Goal: Ask a question

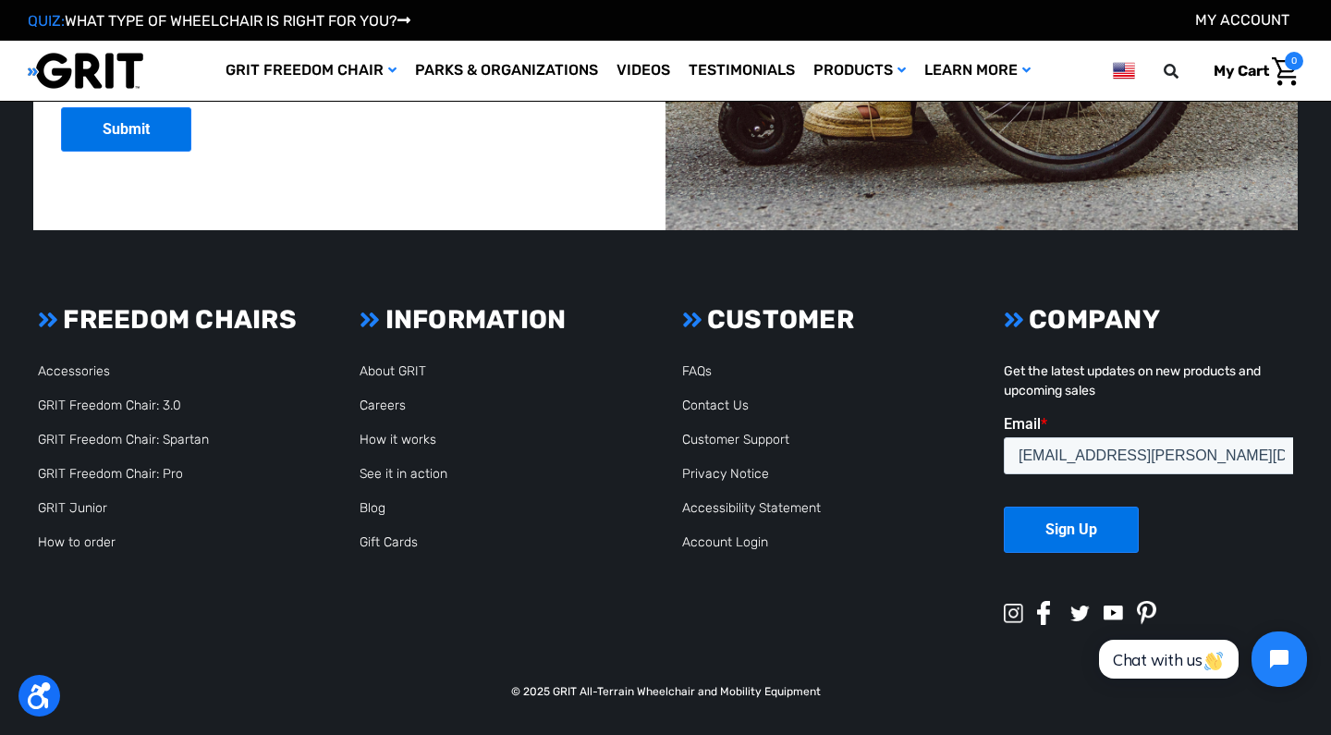
scroll to position [4624, 0]
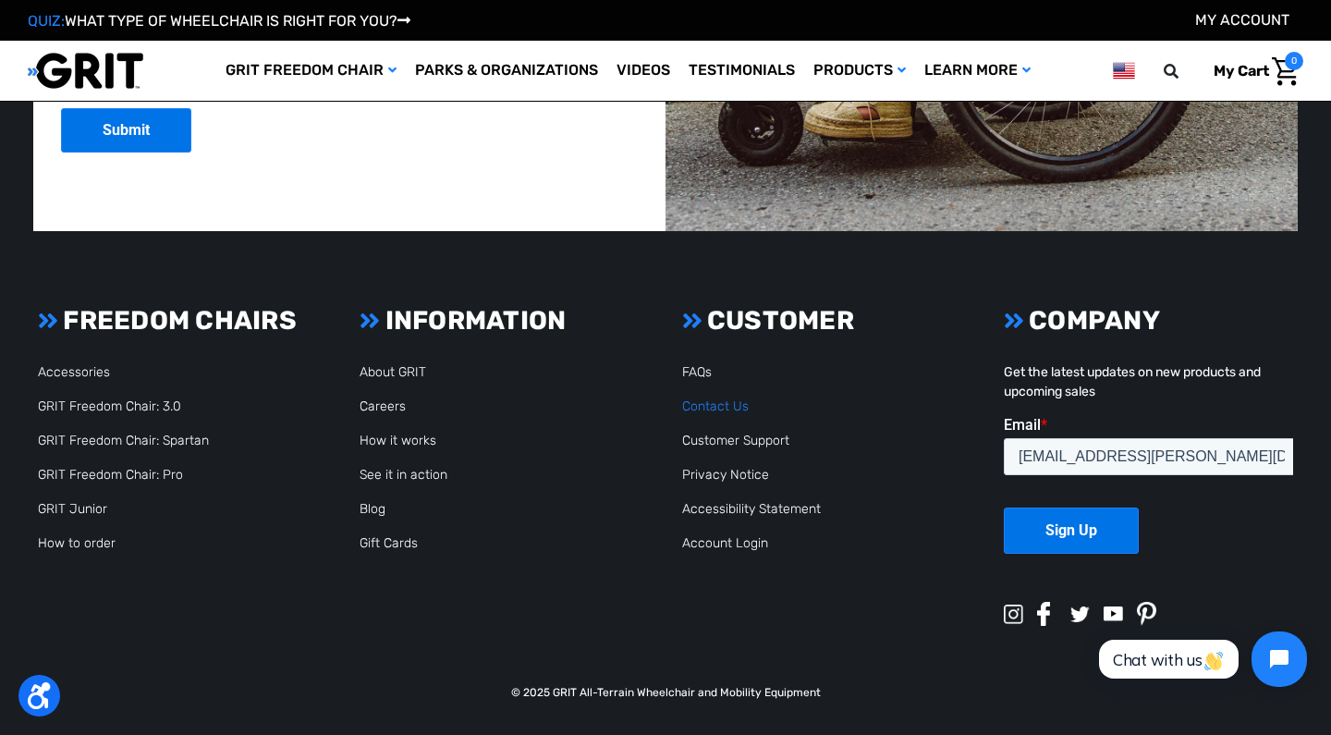
click at [704, 403] on link "Contact Us" at bounding box center [715, 406] width 67 height 16
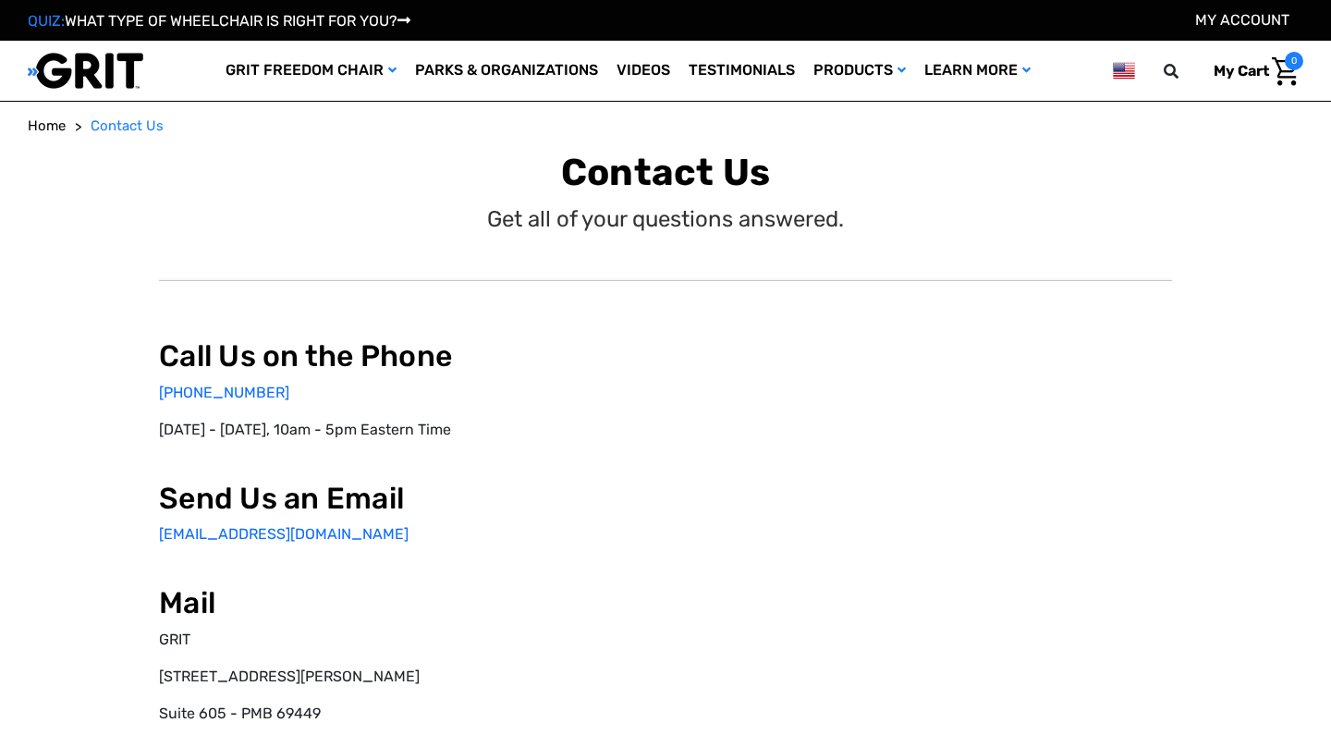
select select "US"
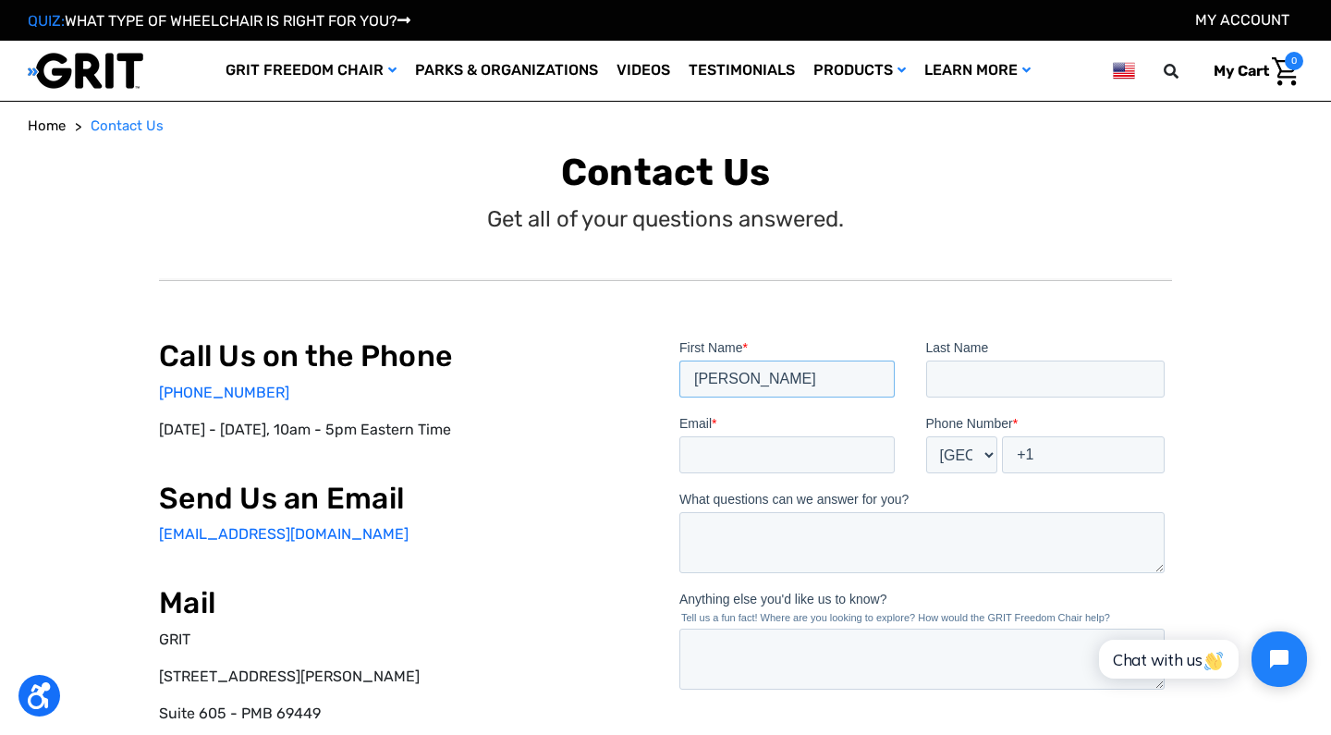
type input "Patti"
type input "Vanderhoff"
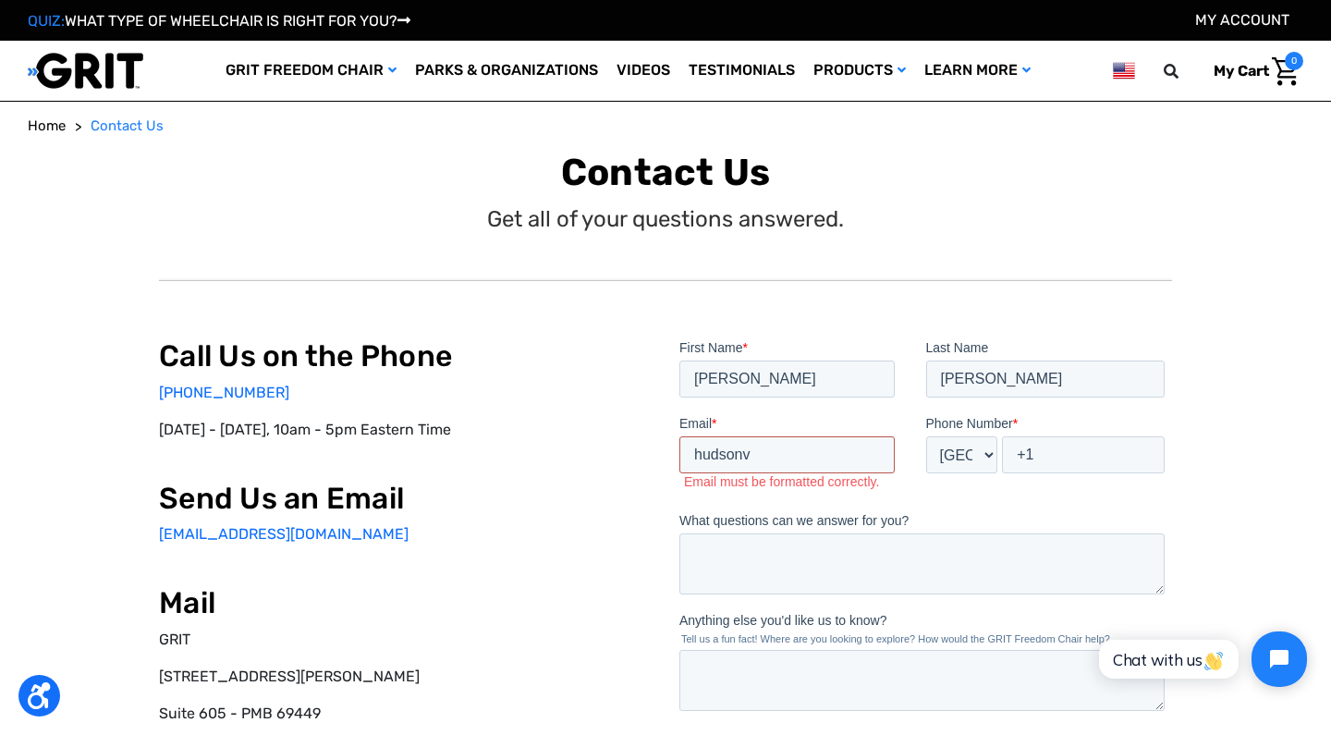
type input "hudsonv@"
type input "[EMAIL_ADDRESS][PERSON_NAME][DOMAIN_NAME]"
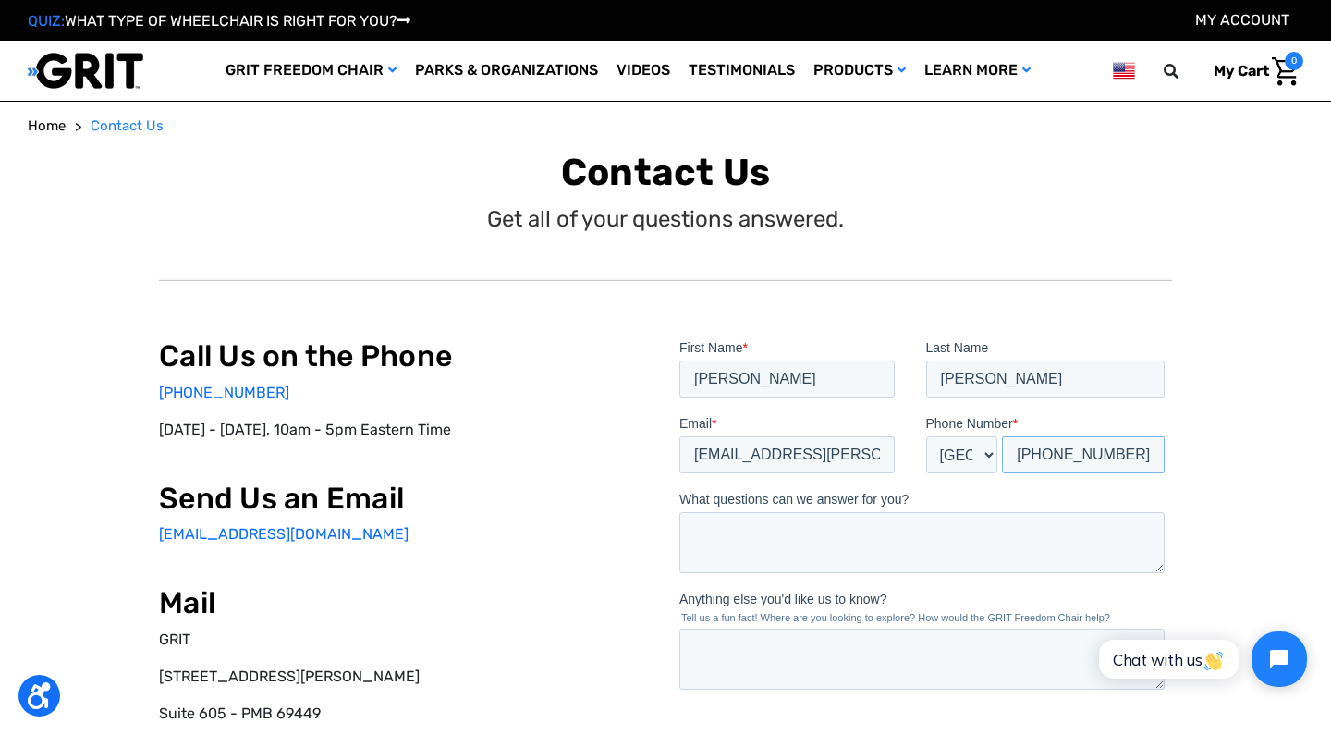
type input "+1 6095767375"
click at [740, 522] on textarea "What questions can we answer for you?" at bounding box center [922, 542] width 485 height 61
type textarea "I bought 2 used chairs. They are too wide. Is there a way to make them narrow?"
click at [706, 636] on textarea "Anything else you'd like us to know?" at bounding box center [922, 659] width 485 height 61
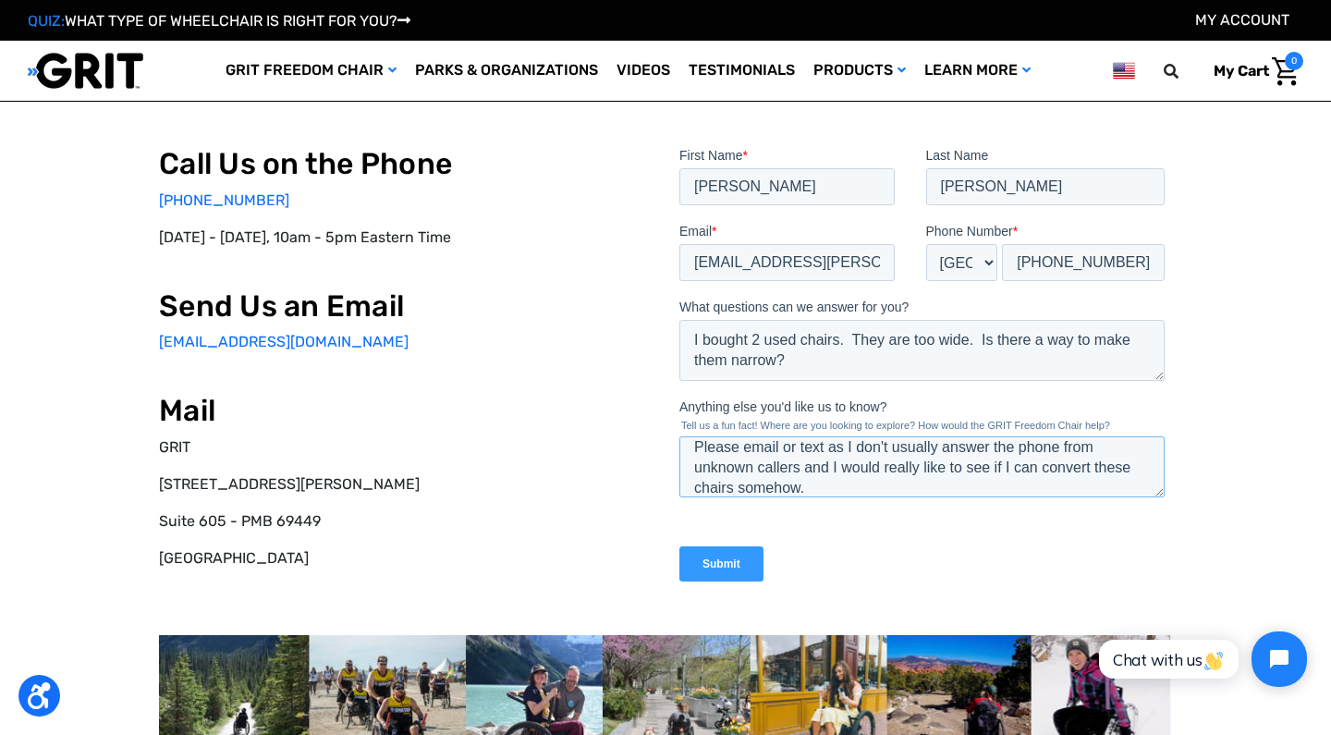
scroll to position [98, 0]
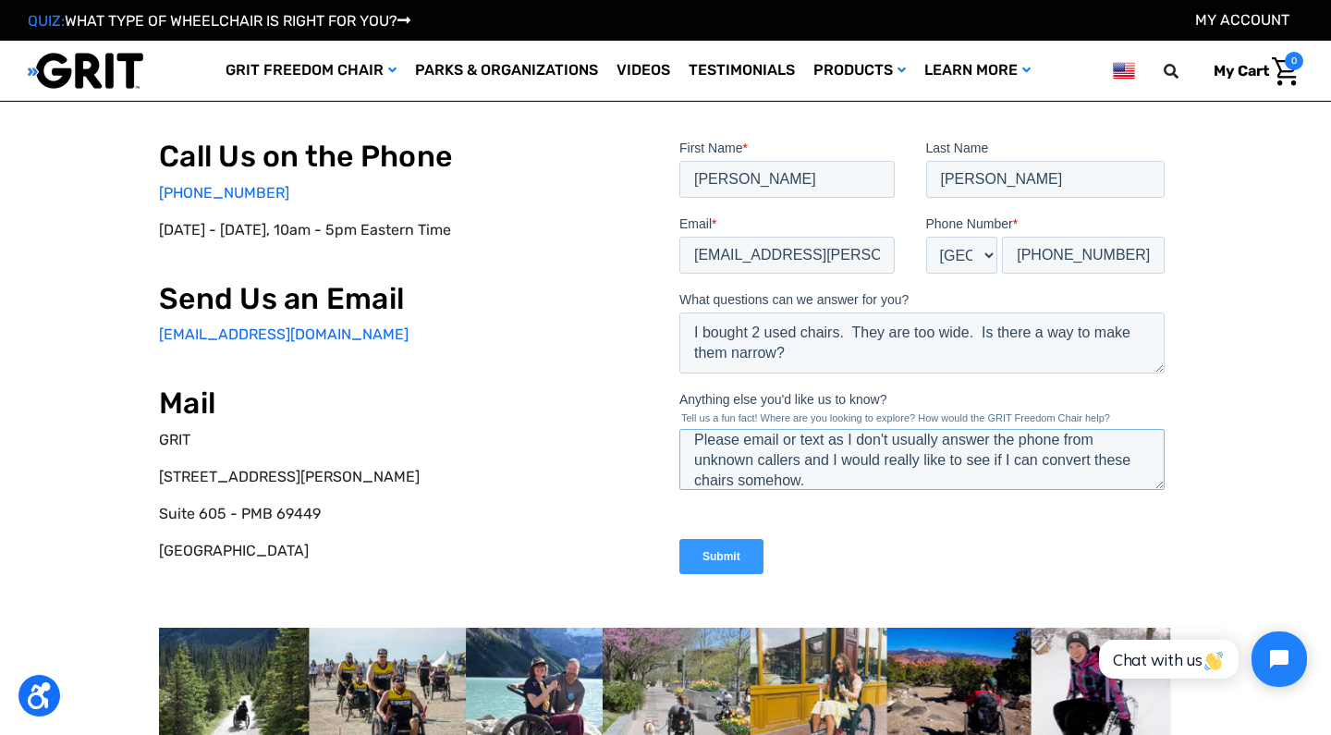
type textarea "Please email or text as I don't usually answer the phone from unknown callers a…"
drag, startPoint x: 154, startPoint y: 329, endPoint x: 274, endPoint y: 330, distance: 119.3
click at [274, 330] on div "Call Us on the Phone 877-345-4748 Monday - Friday, 10am - 5pm Eastern Time Send…" at bounding box center [665, 448] width 1267 height 795
copy link "info@gogrit.us"
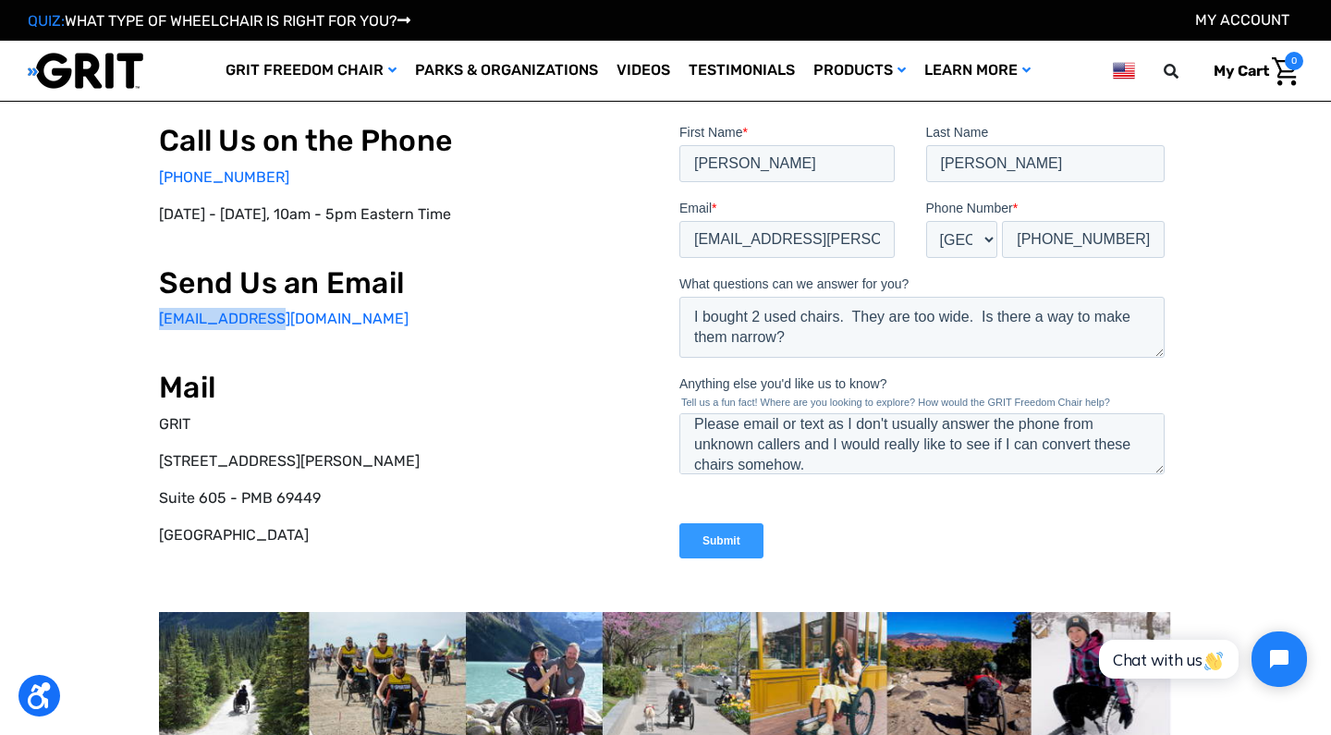
scroll to position [123, 0]
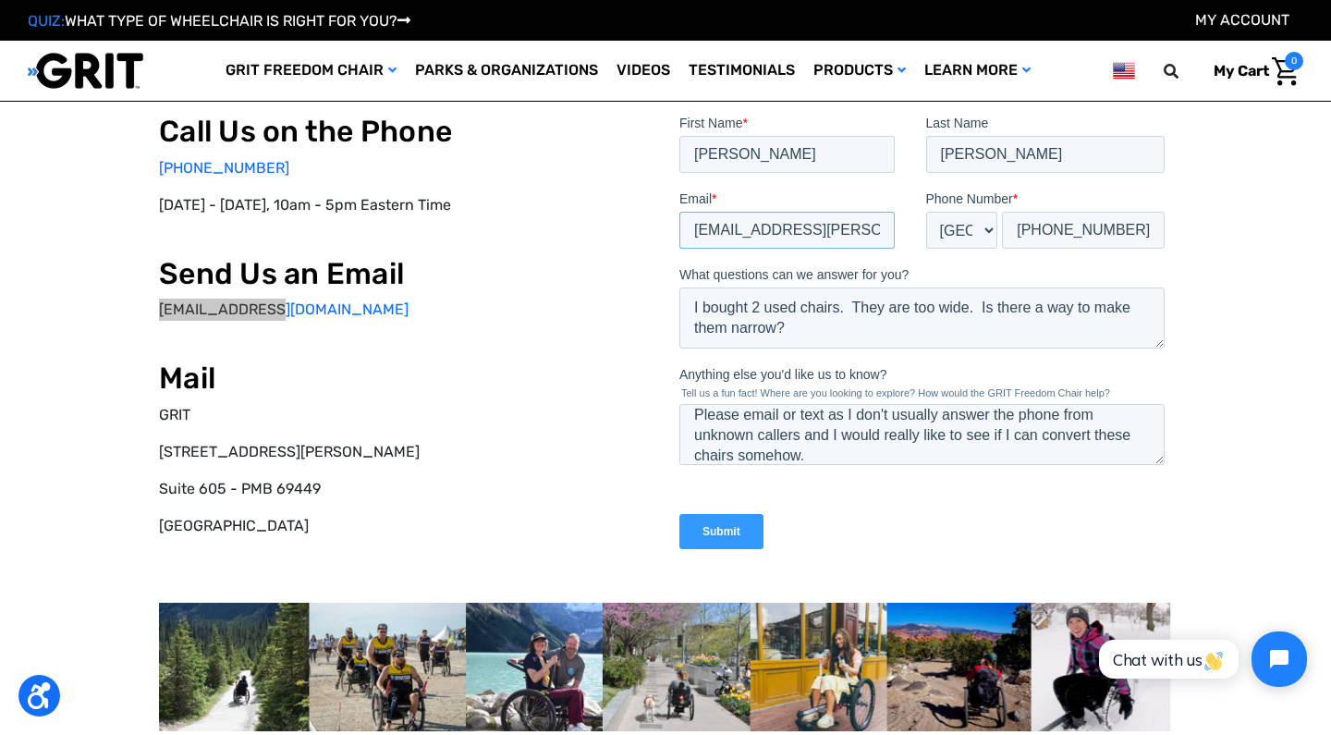
drag, startPoint x: 819, startPoint y: 231, endPoint x: 838, endPoint y: 235, distance: 18.9
click at [838, 235] on input "[EMAIL_ADDRESS][PERSON_NAME][DOMAIN_NAME]" at bounding box center [787, 230] width 215 height 37
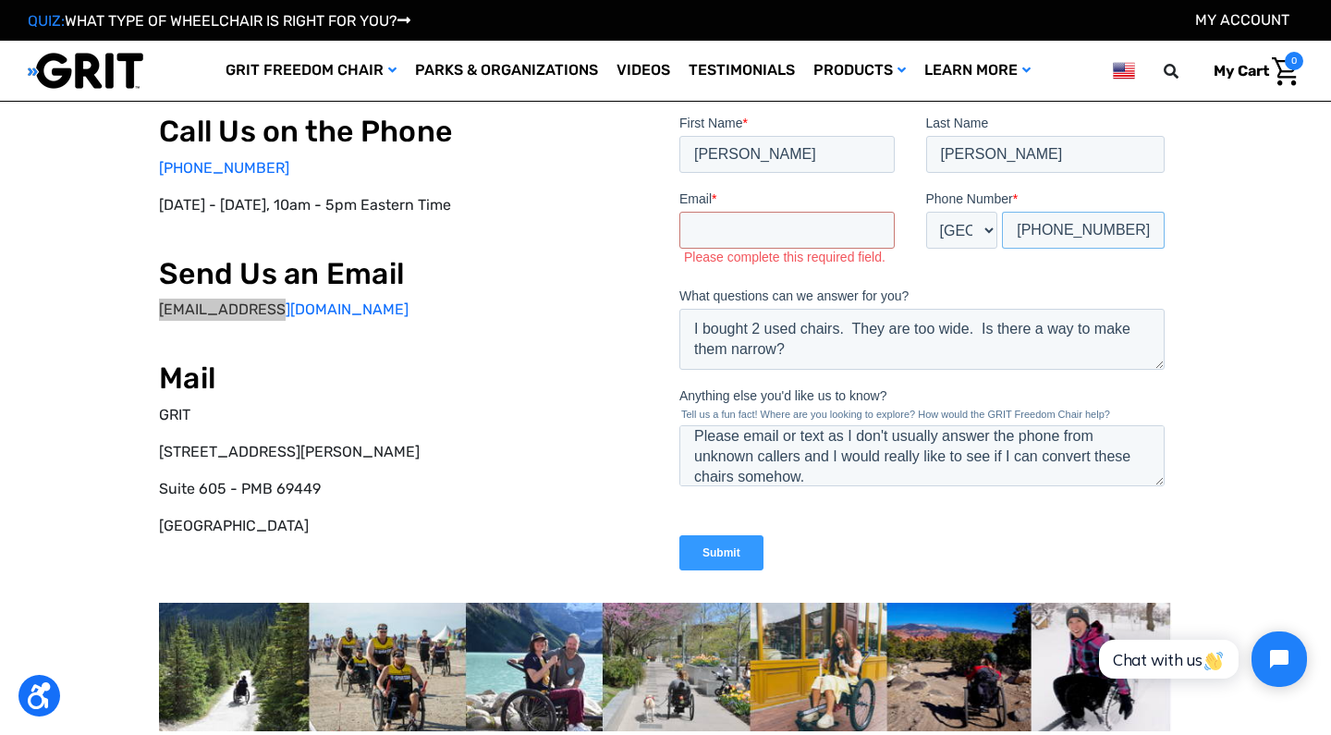
drag, startPoint x: 1134, startPoint y: 227, endPoint x: 1003, endPoint y: 227, distance: 130.4
click at [1003, 227] on input "+1 6095767375" at bounding box center [1083, 230] width 163 height 37
type input "+1"
drag, startPoint x: 789, startPoint y: 345, endPoint x: 675, endPoint y: 329, distance: 114.8
click html "First Name * Patti Last Name Vanderhoff Email * Please complete this required f…"
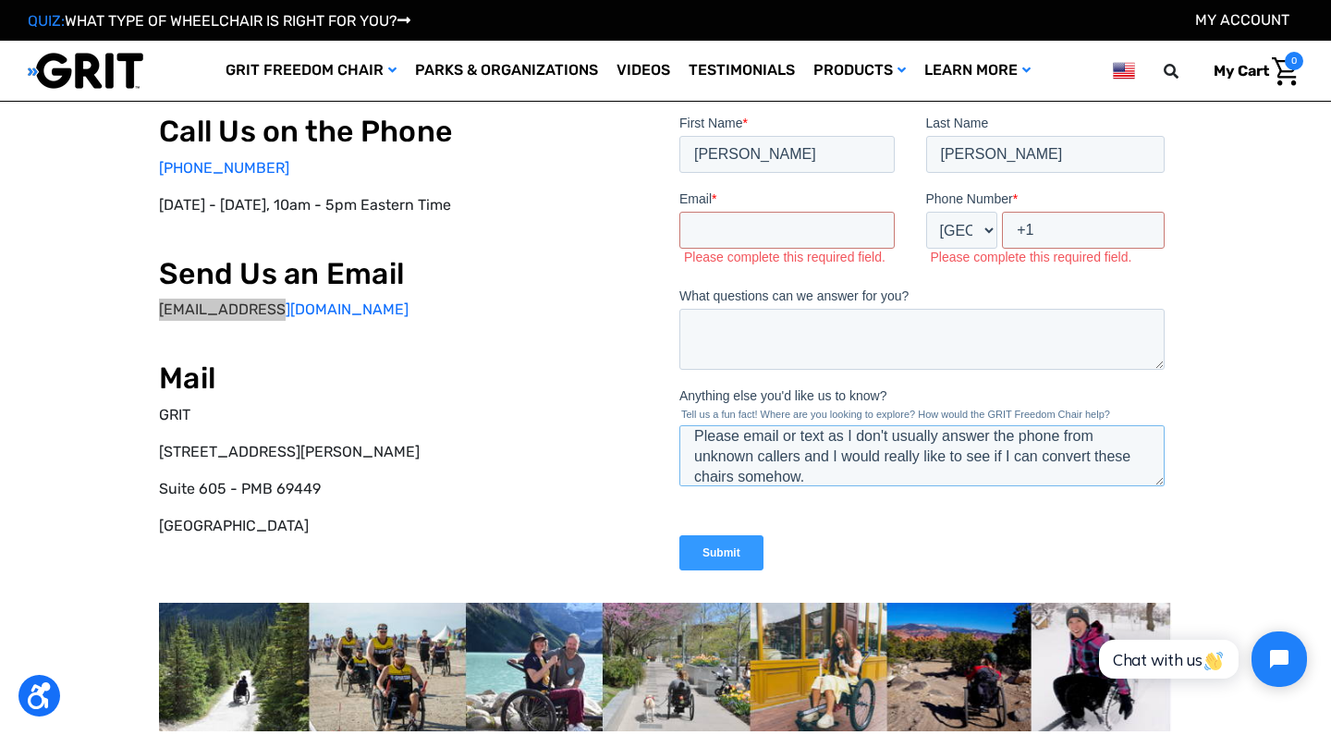
drag, startPoint x: 692, startPoint y: 435, endPoint x: 819, endPoint y: 477, distance: 133.6
click at [819, 477] on textarea "Please email or text as I don't usually answer the phone from unknown callers a…" at bounding box center [922, 455] width 485 height 61
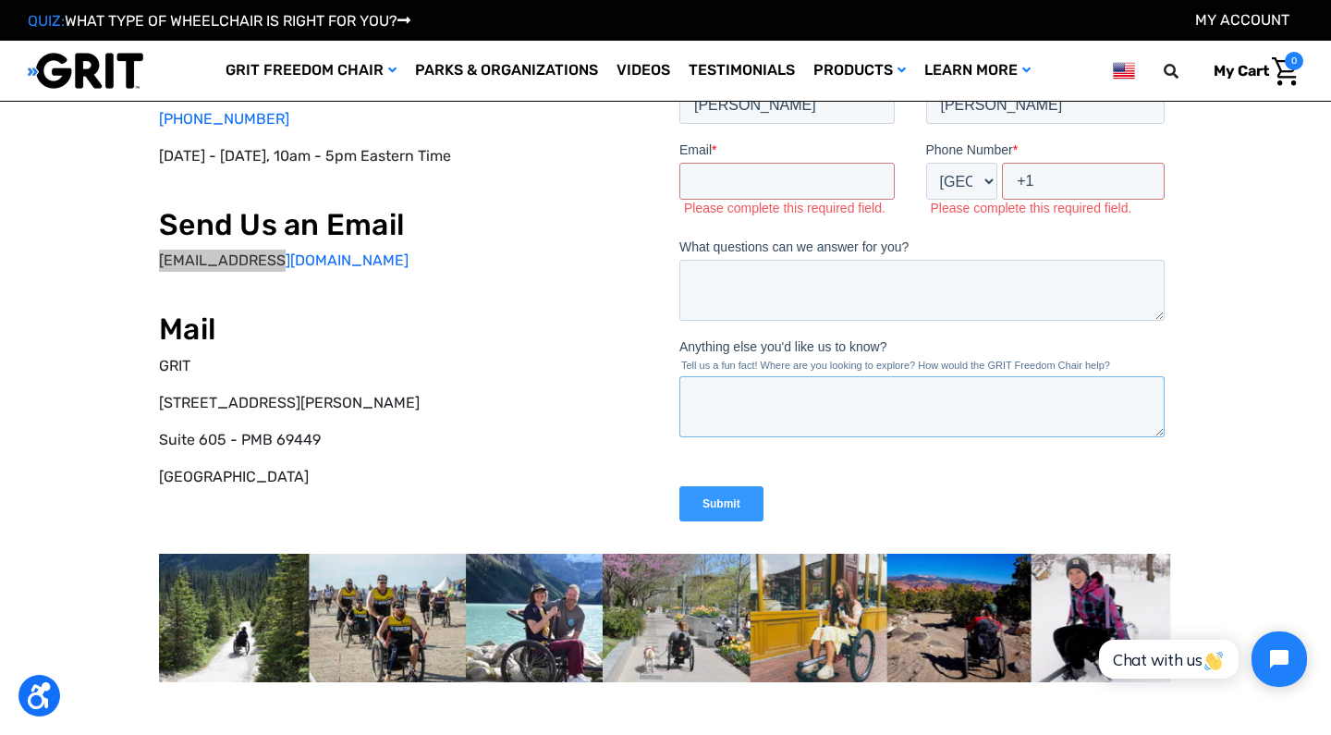
scroll to position [178, 0]
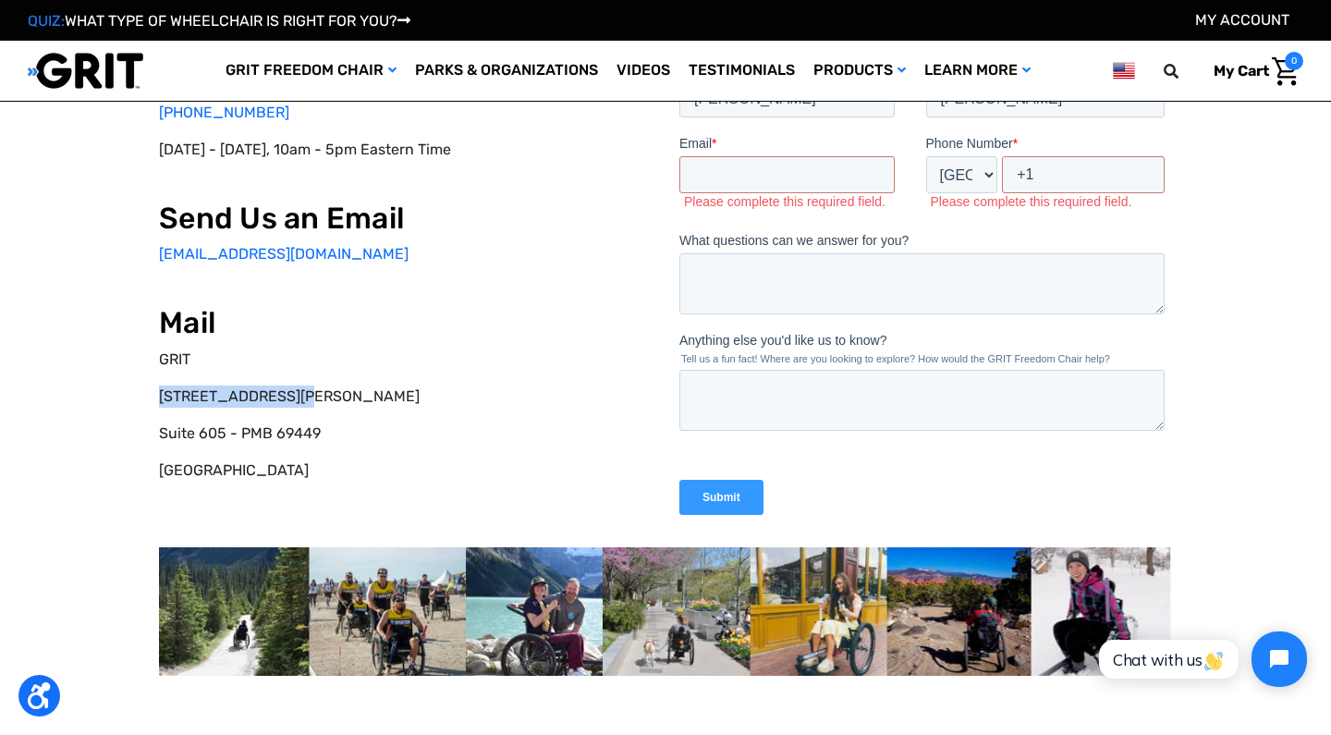
drag, startPoint x: 155, startPoint y: 390, endPoint x: 314, endPoint y: 394, distance: 159.1
click at [314, 394] on div "Call Us on the Phone 877-345-4748 Monday - Friday, 10am - 5pm Eastern Time Send…" at bounding box center [665, 367] width 1267 height 795
copy p "68 Harrison Avenue"
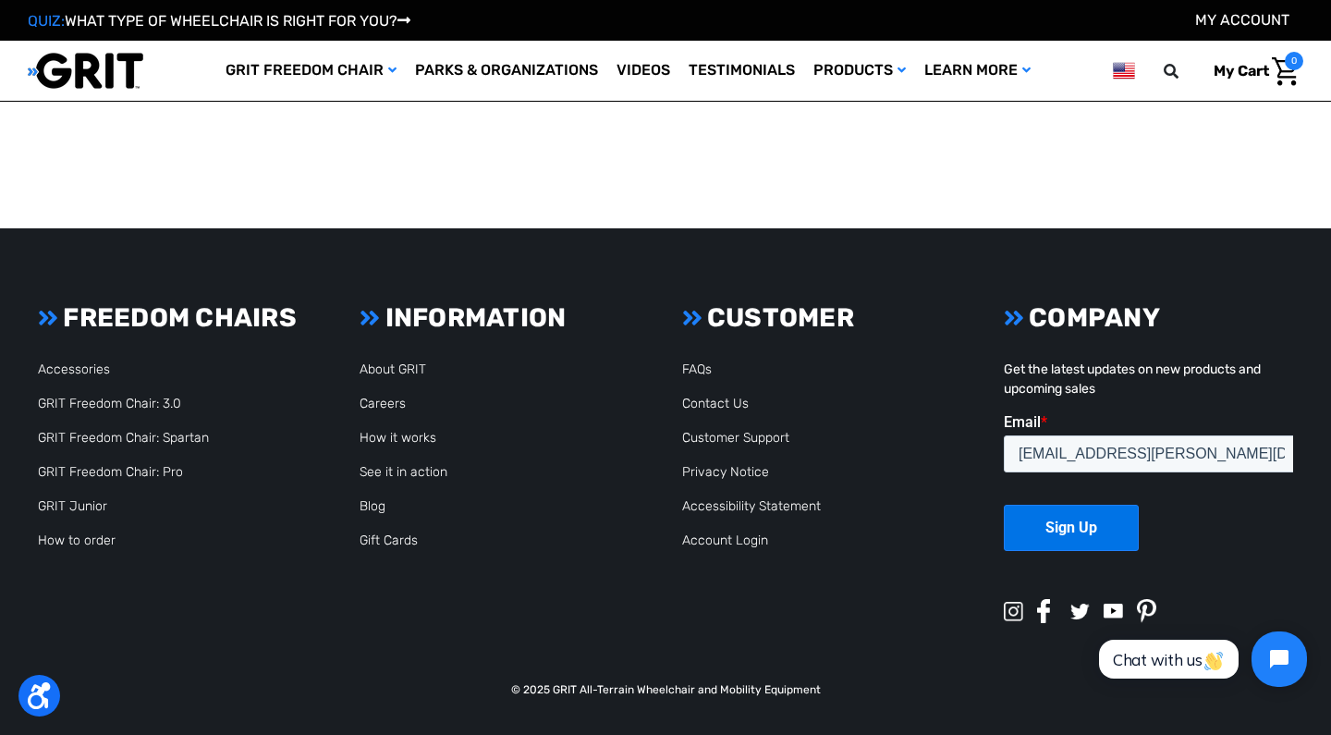
scroll to position [887, 0]
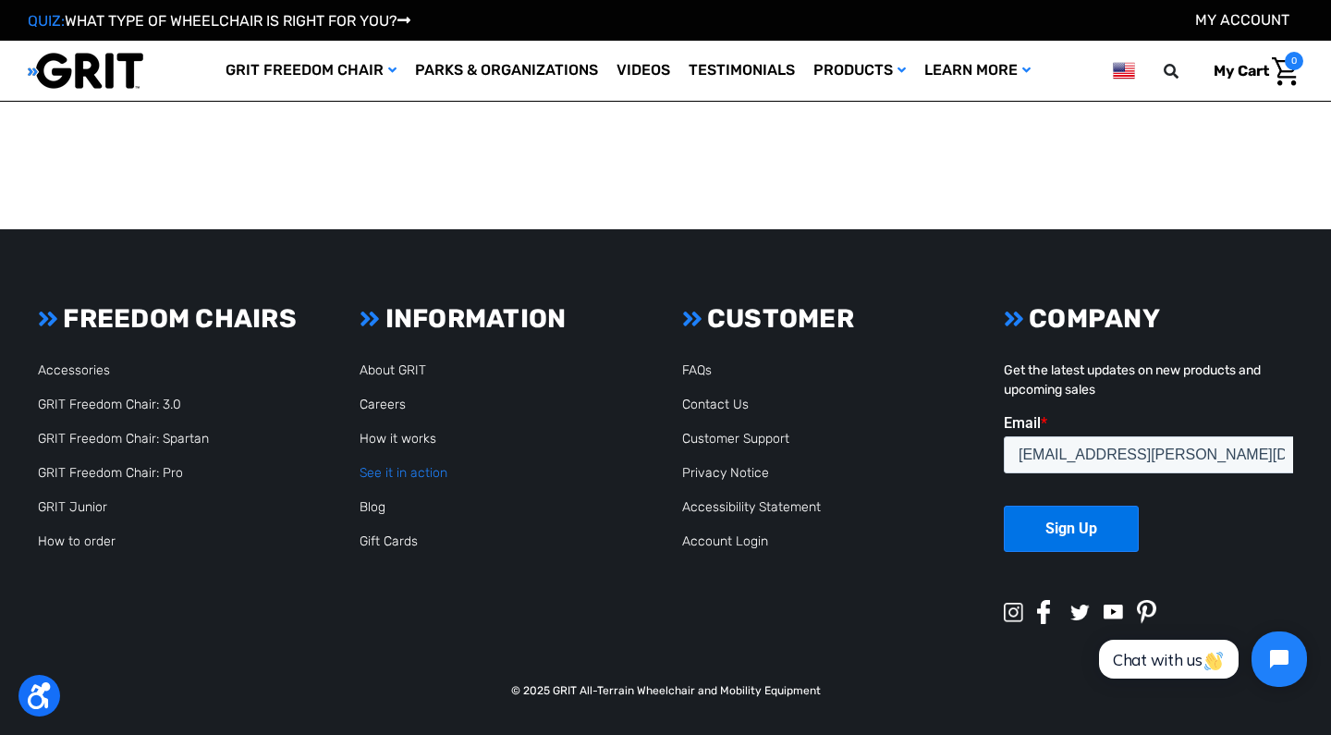
click at [411, 472] on link "See it in action" at bounding box center [404, 473] width 88 height 16
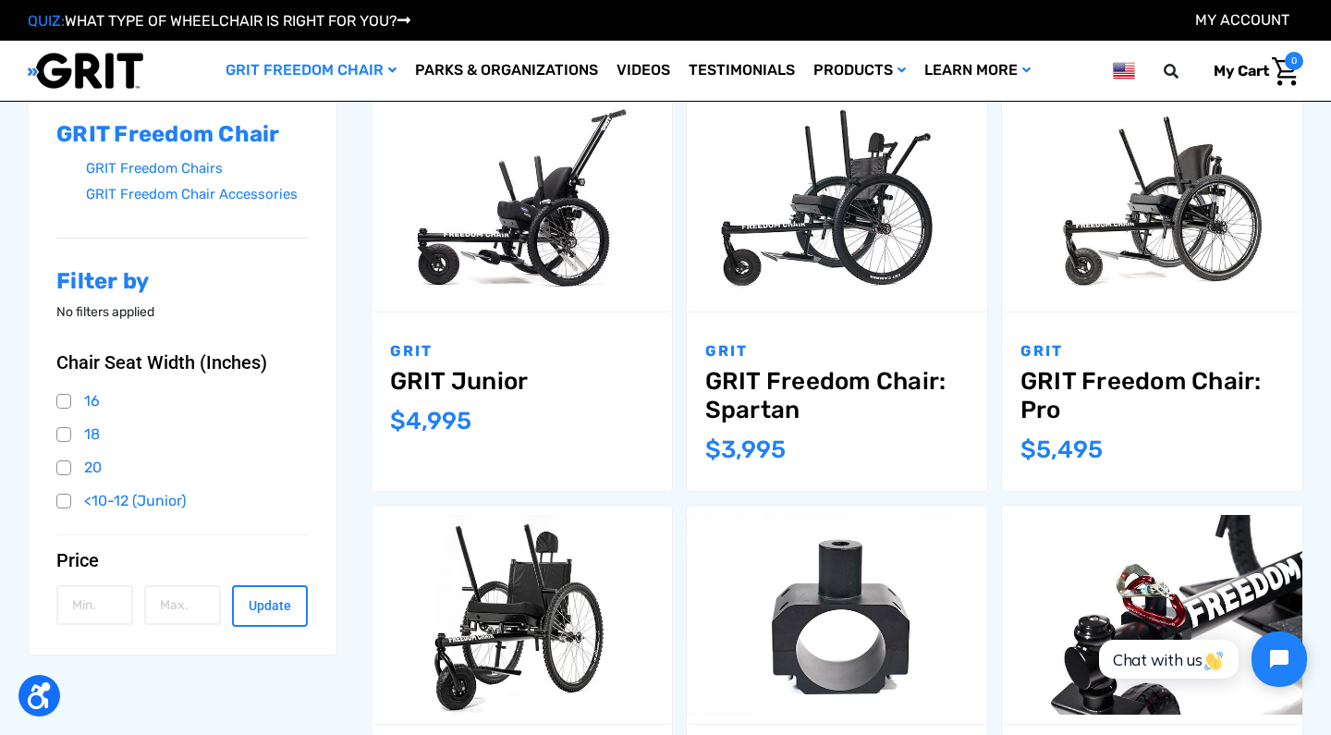
scroll to position [298, 0]
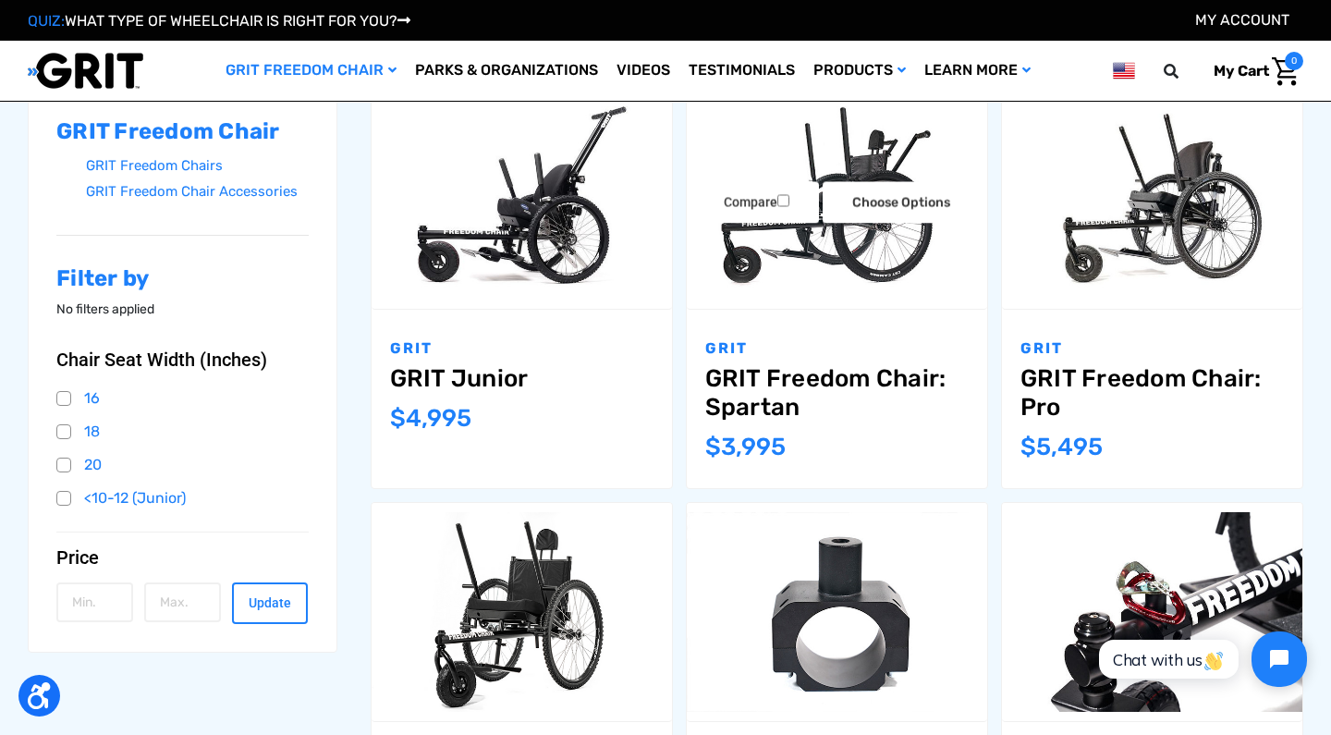
click at [851, 170] on img "GRIT Freedom Chair: Spartan,$3,995.00\a" at bounding box center [837, 199] width 300 height 201
